Goal: Task Accomplishment & Management: Use online tool/utility

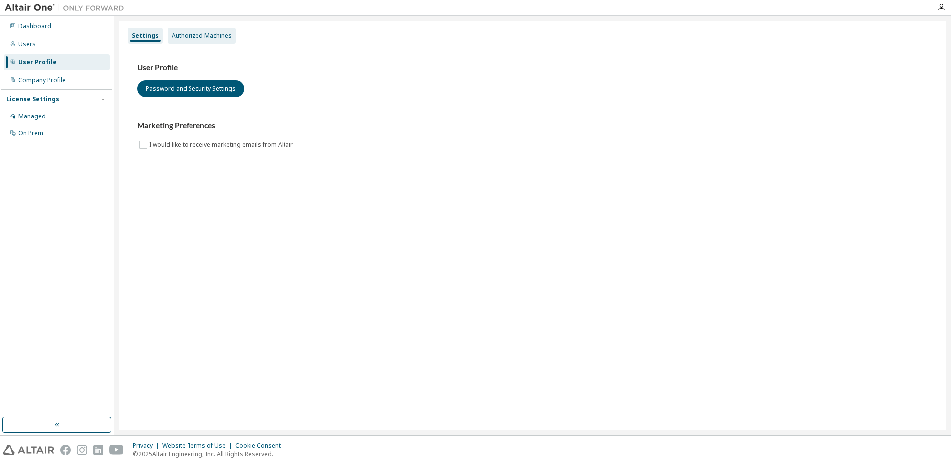
click at [188, 34] on div "Authorized Machines" at bounding box center [202, 36] width 60 height 8
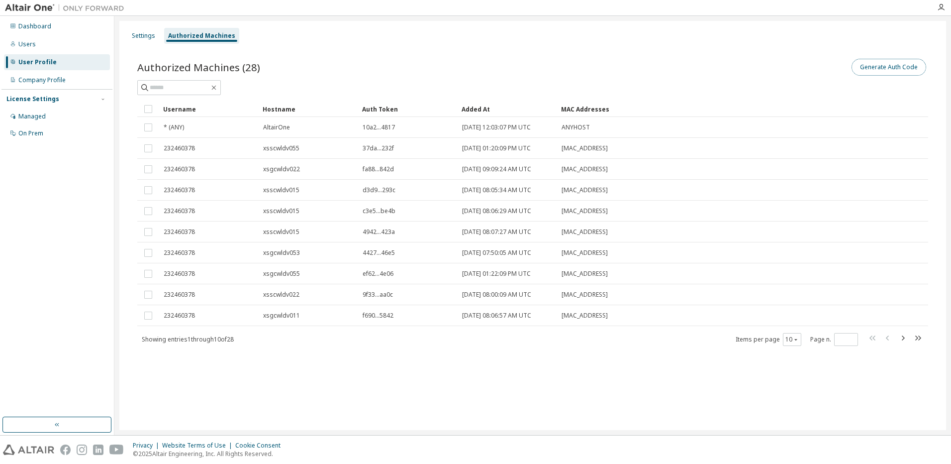
click at [899, 67] on button "Generate Auth Code" at bounding box center [889, 67] width 75 height 17
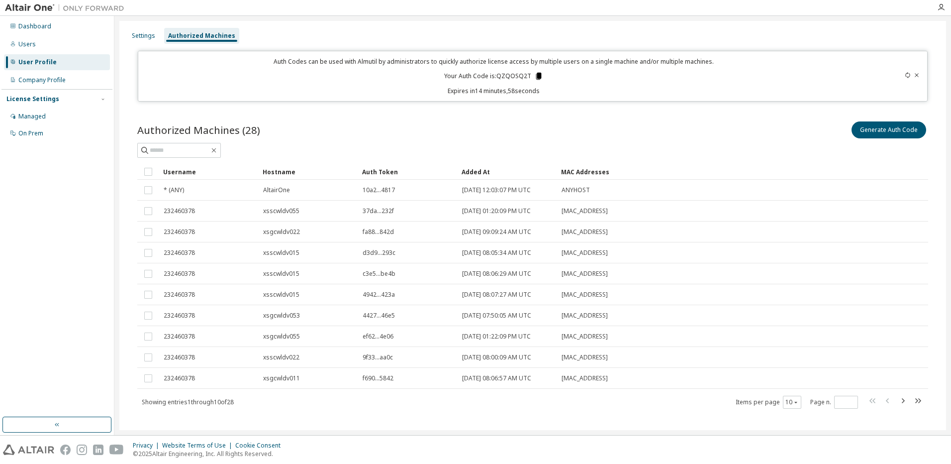
click at [536, 75] on icon at bounding box center [538, 76] width 5 height 7
click at [778, 166] on div "MAC Addresses" at bounding box center [690, 172] width 258 height 16
click at [536, 75] on icon at bounding box center [538, 76] width 5 height 7
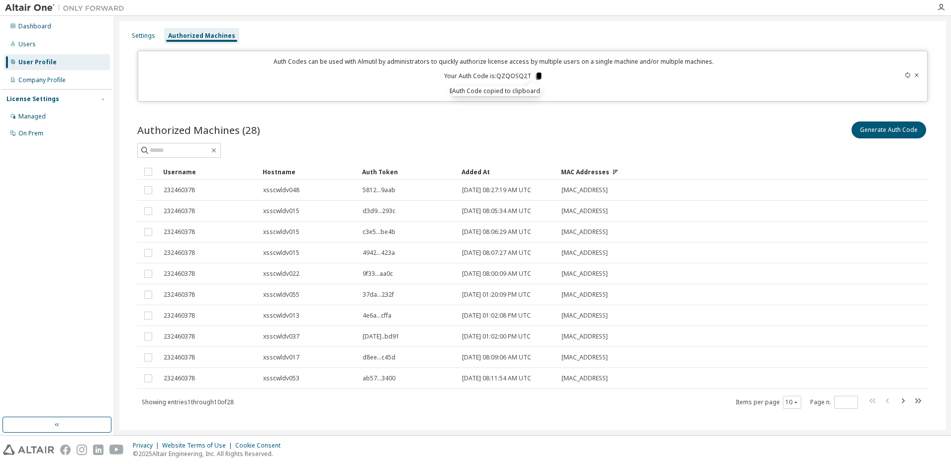
click at [536, 75] on icon at bounding box center [538, 76] width 5 height 7
click at [401, 54] on div "Auth Codes can be used with Almutil by administrators to quickly authorize lice…" at bounding box center [533, 76] width 791 height 51
click at [536, 74] on icon at bounding box center [538, 76] width 5 height 7
